Goal: Use online tool/utility: Utilize a website feature to perform a specific function

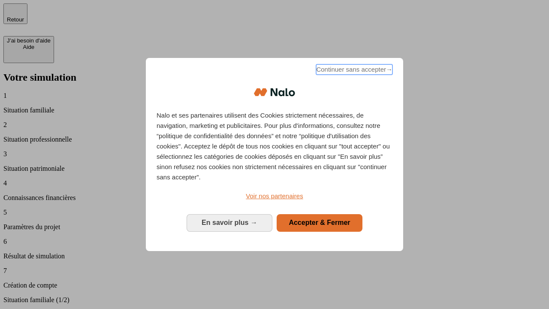
click at [353, 71] on span "Continuer sans accepter →" at bounding box center [354, 69] width 76 height 10
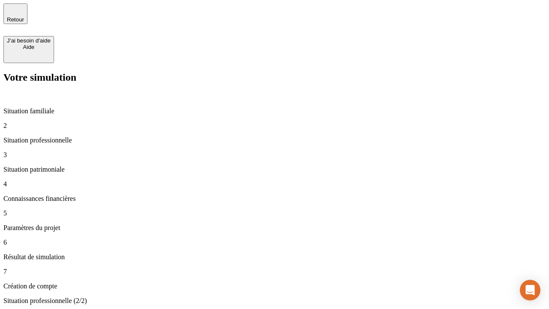
type input "30 000"
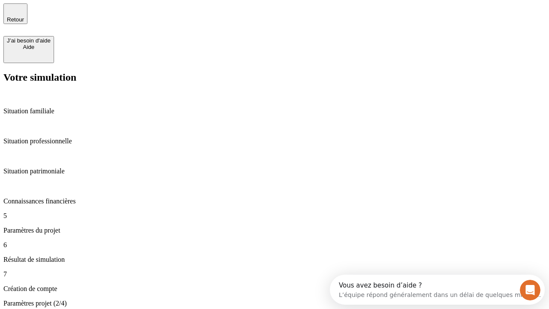
type input "25"
type input "64"
type input "1 000"
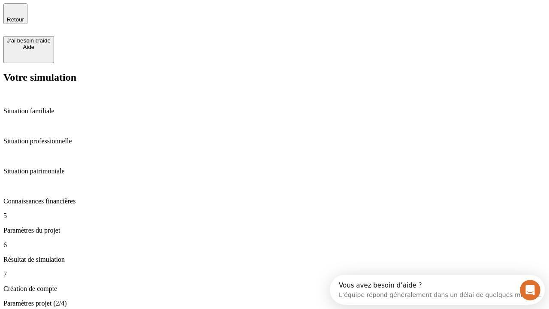
type input "640"
